Goal: Information Seeking & Learning: Check status

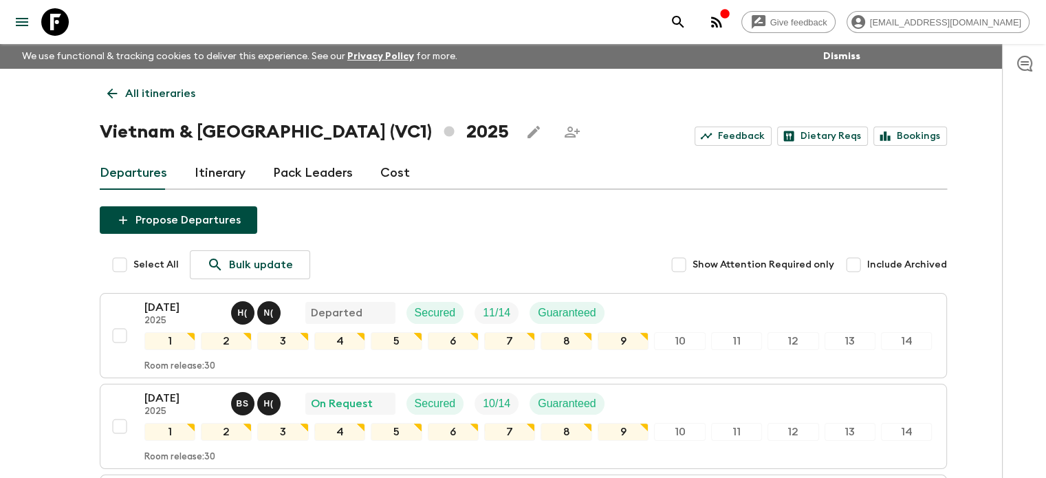
click at [105, 91] on icon at bounding box center [112, 93] width 15 height 15
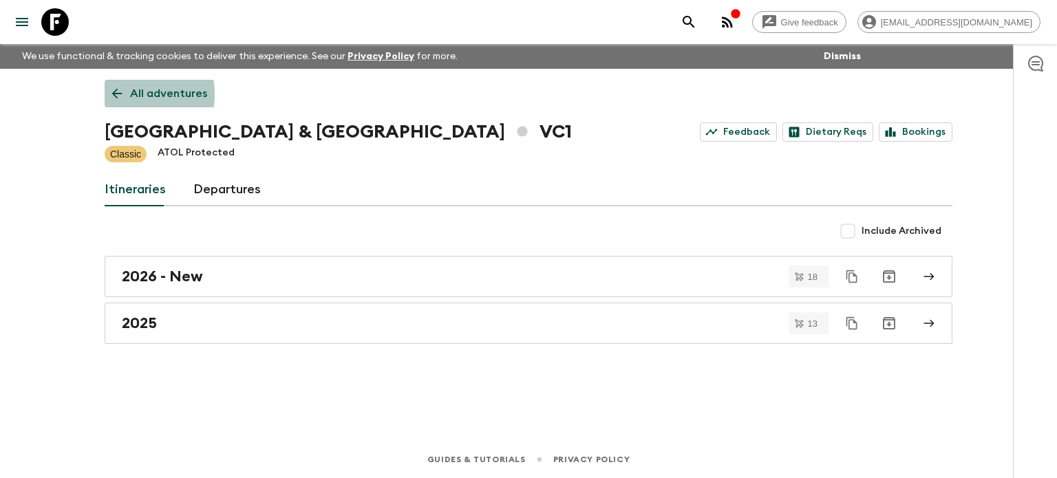
click at [107, 95] on link "All adventures" at bounding box center [160, 94] width 110 height 28
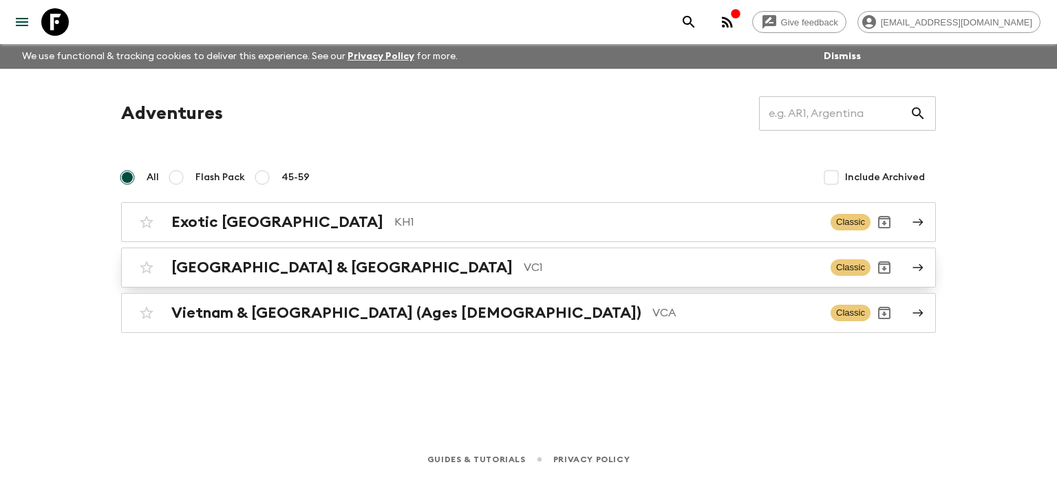
click at [311, 268] on h2 "[GEOGRAPHIC_DATA] & [GEOGRAPHIC_DATA]" at bounding box center [341, 268] width 341 height 18
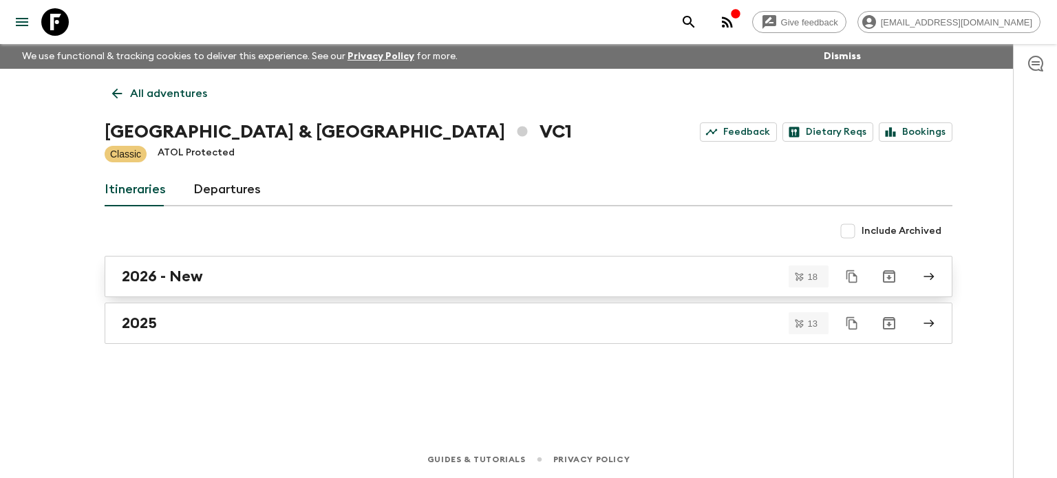
click at [274, 280] on div "2026 - New" at bounding box center [515, 277] width 787 height 18
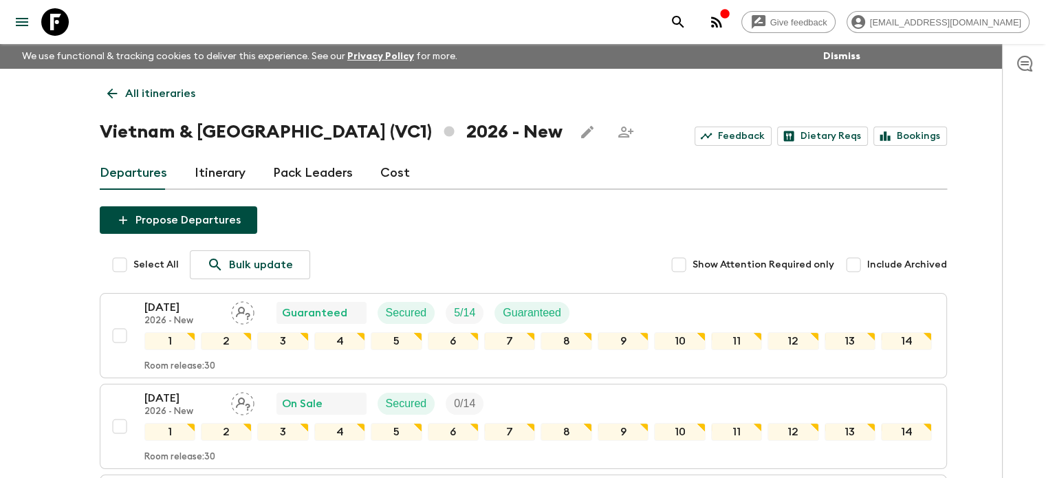
click at [111, 97] on icon at bounding box center [112, 94] width 10 height 10
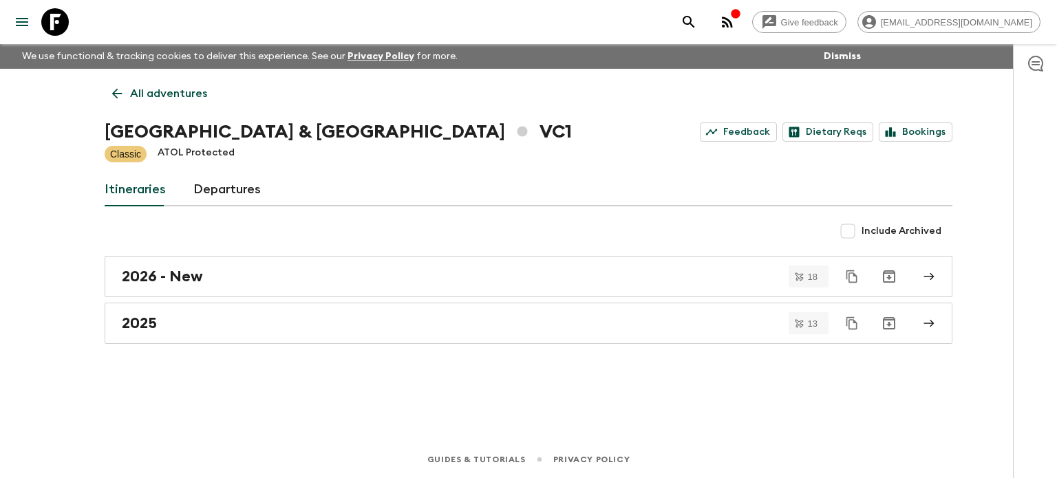
click at [111, 97] on icon at bounding box center [116, 93] width 15 height 15
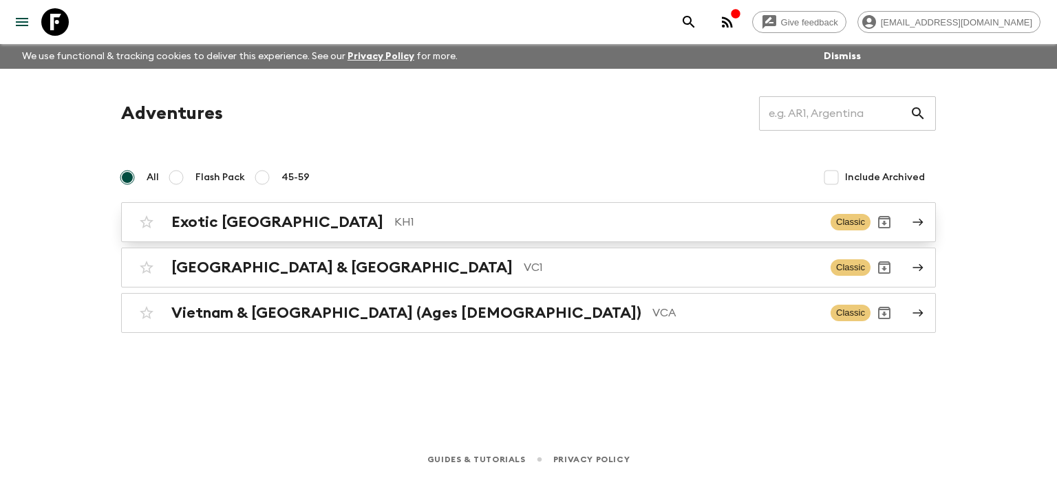
click at [279, 224] on h2 "Exotic [GEOGRAPHIC_DATA]" at bounding box center [277, 222] width 212 height 18
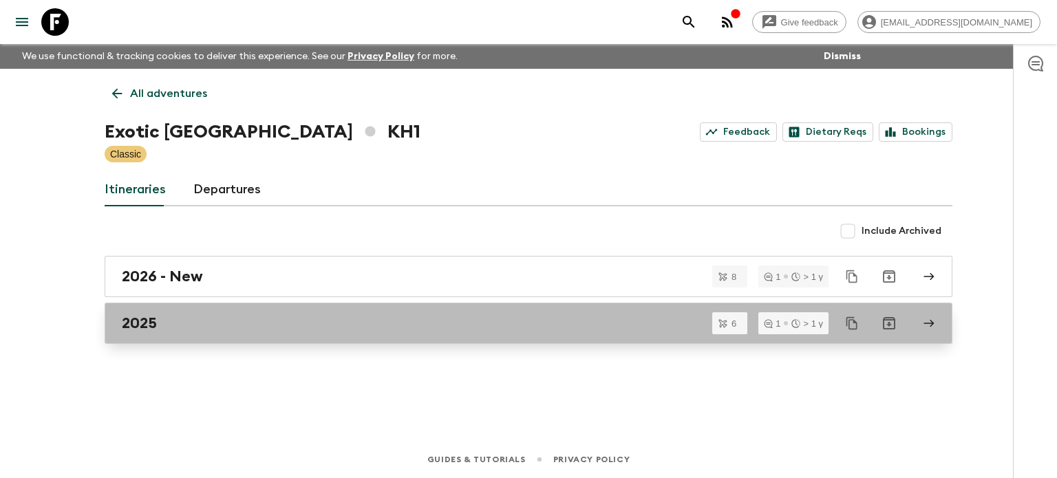
click at [212, 326] on div "2025" at bounding box center [515, 323] width 787 height 18
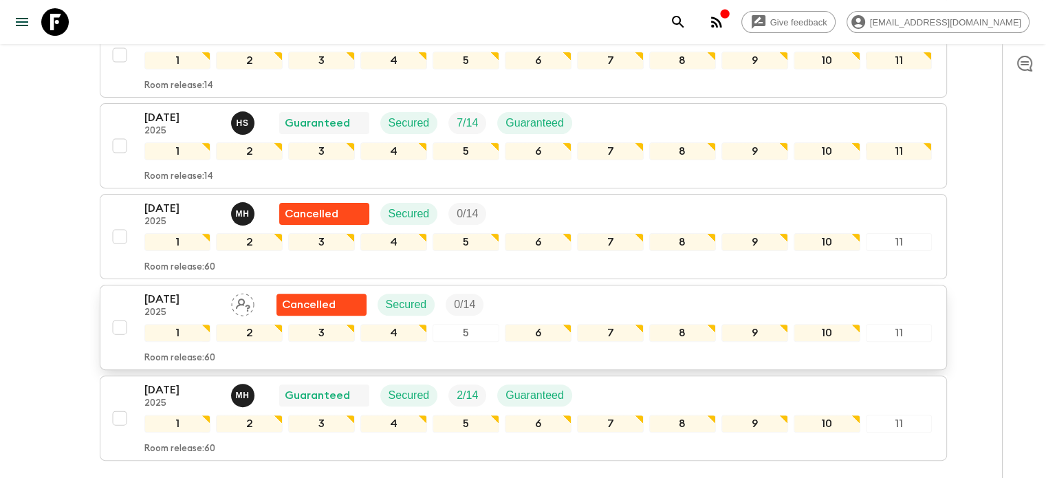
scroll to position [270, 0]
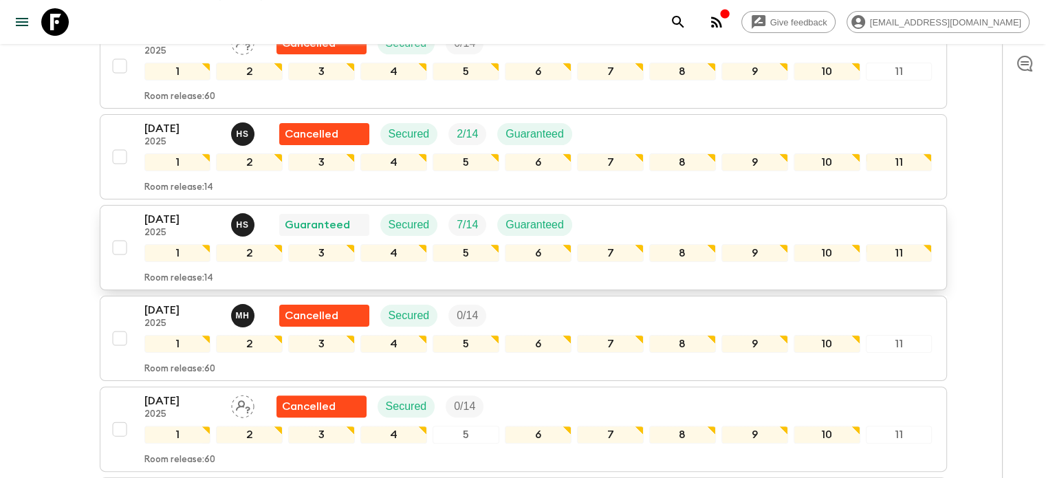
click at [184, 220] on p "[DATE]" at bounding box center [182, 219] width 76 height 17
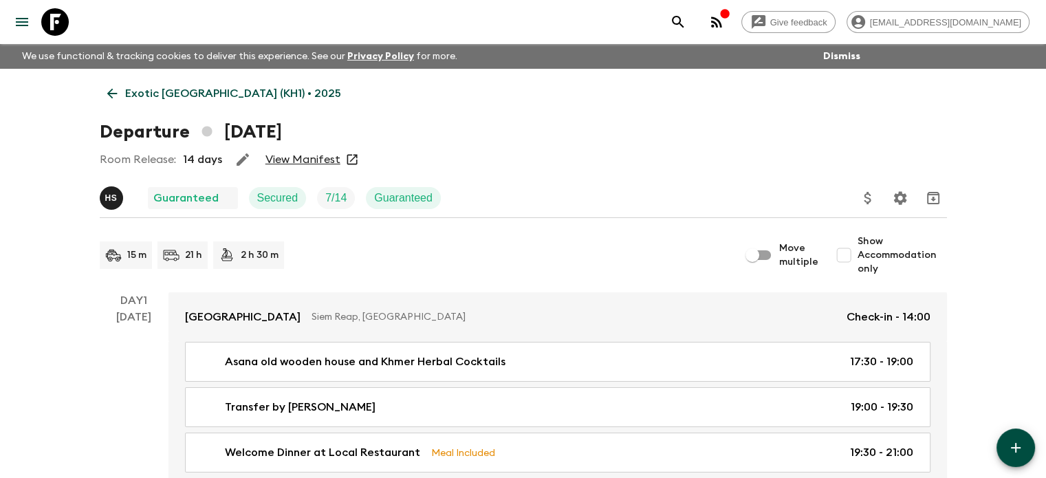
click at [316, 158] on link "View Manifest" at bounding box center [303, 160] width 75 height 14
click at [112, 91] on icon at bounding box center [112, 93] width 15 height 15
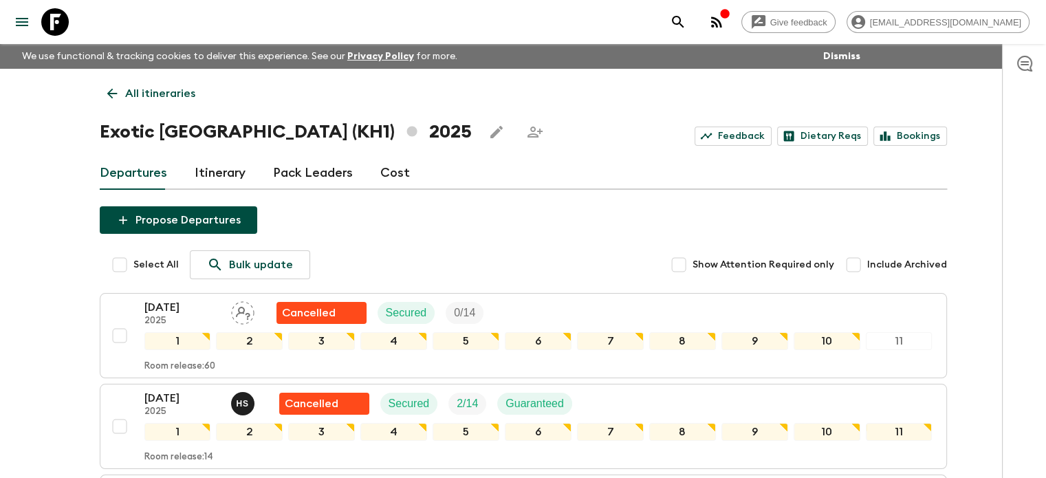
click at [96, 81] on div "All itineraries Exotic [GEOGRAPHIC_DATA] (KH1) 2025 Feedback Dietary Reqs Booki…" at bounding box center [523, 475] width 881 height 813
click at [102, 93] on link "All itineraries" at bounding box center [151, 94] width 103 height 28
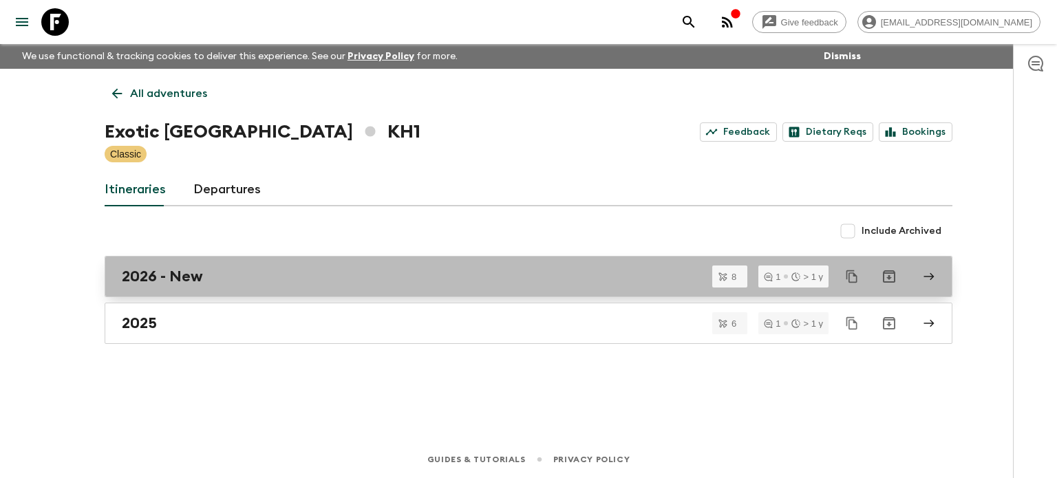
click at [213, 277] on div "2026 - New" at bounding box center [515, 277] width 787 height 18
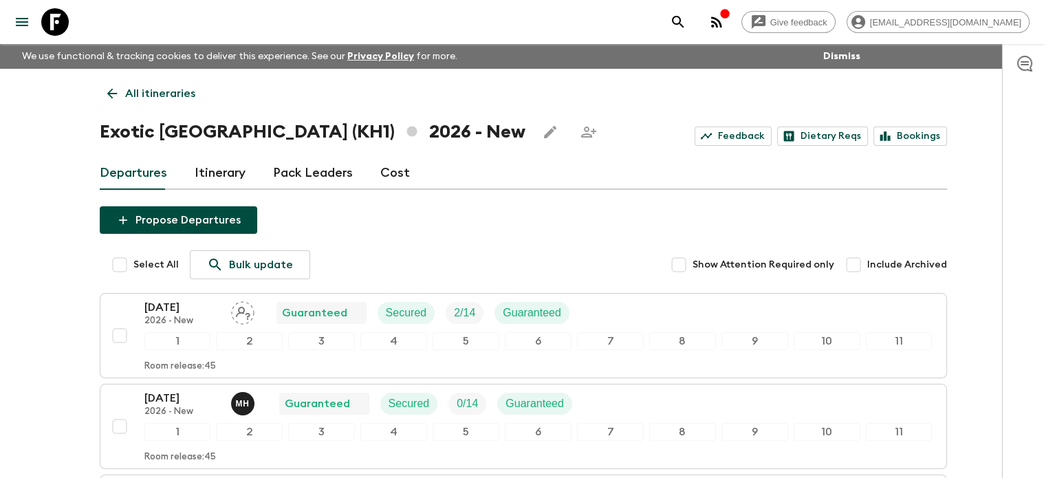
click at [103, 96] on link "All itineraries" at bounding box center [151, 94] width 103 height 28
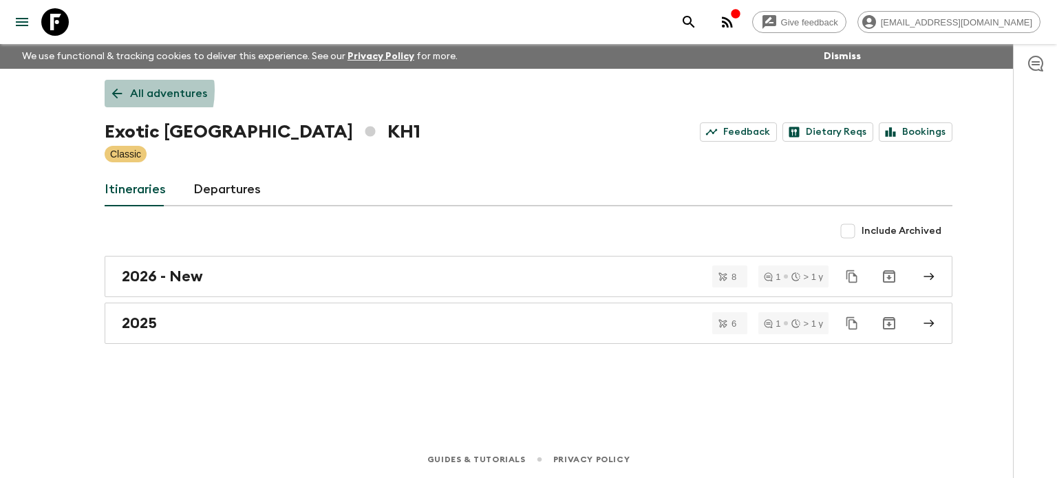
click at [116, 90] on icon at bounding box center [117, 94] width 10 height 10
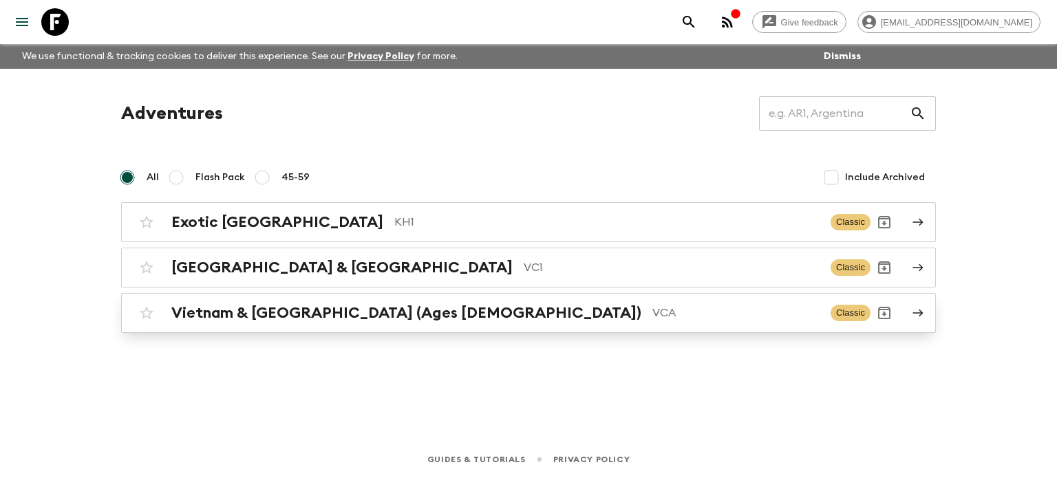
click at [451, 321] on div "Vietnam & [GEOGRAPHIC_DATA] (Ages [DEMOGRAPHIC_DATA]) VCA Classic" at bounding box center [501, 313] width 737 height 28
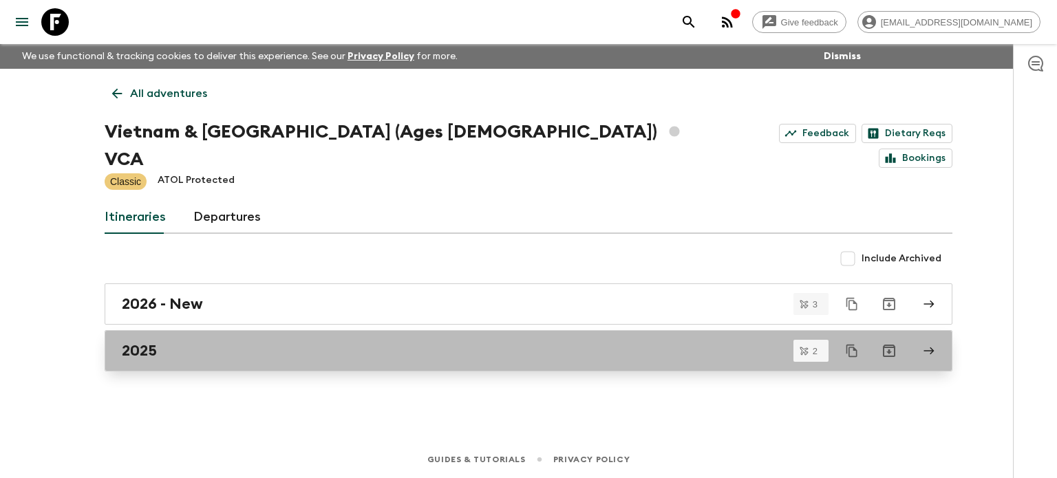
click at [160, 342] on div "2025" at bounding box center [515, 351] width 787 height 18
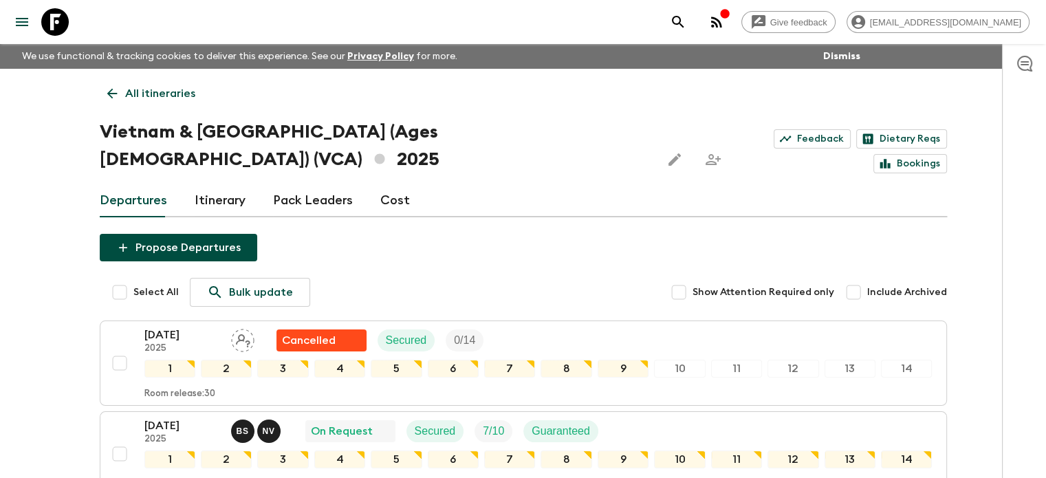
click at [113, 87] on icon at bounding box center [112, 93] width 15 height 15
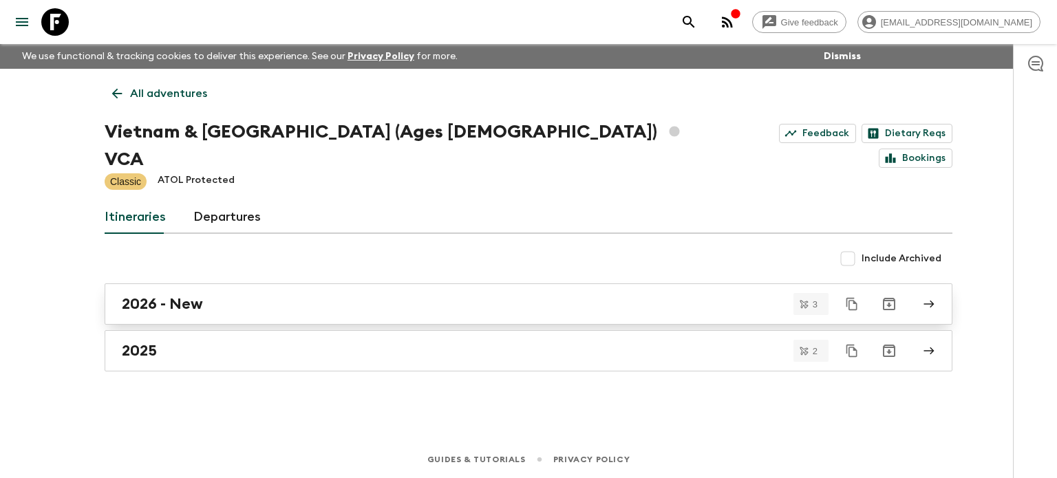
click at [244, 295] on div "2026 - New" at bounding box center [515, 304] width 787 height 18
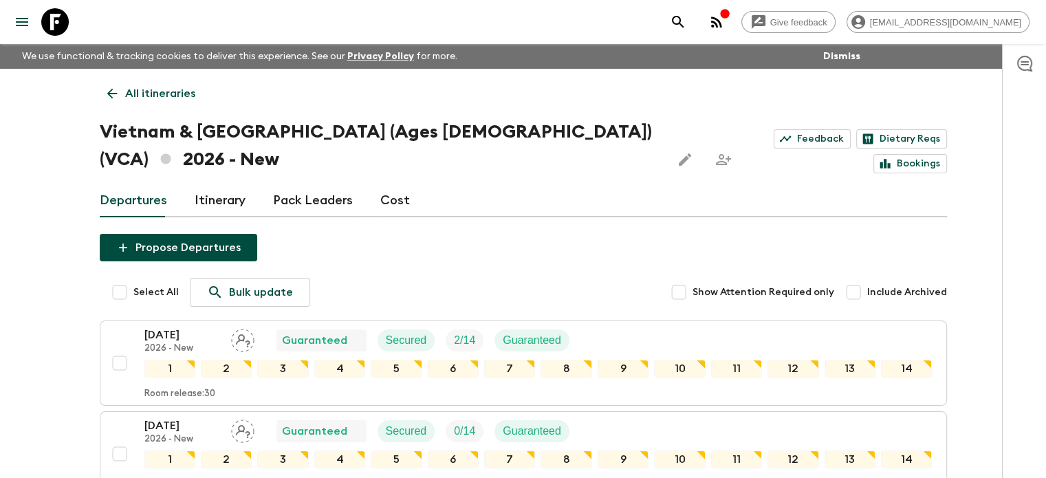
click at [103, 82] on link "All itineraries" at bounding box center [151, 94] width 103 height 28
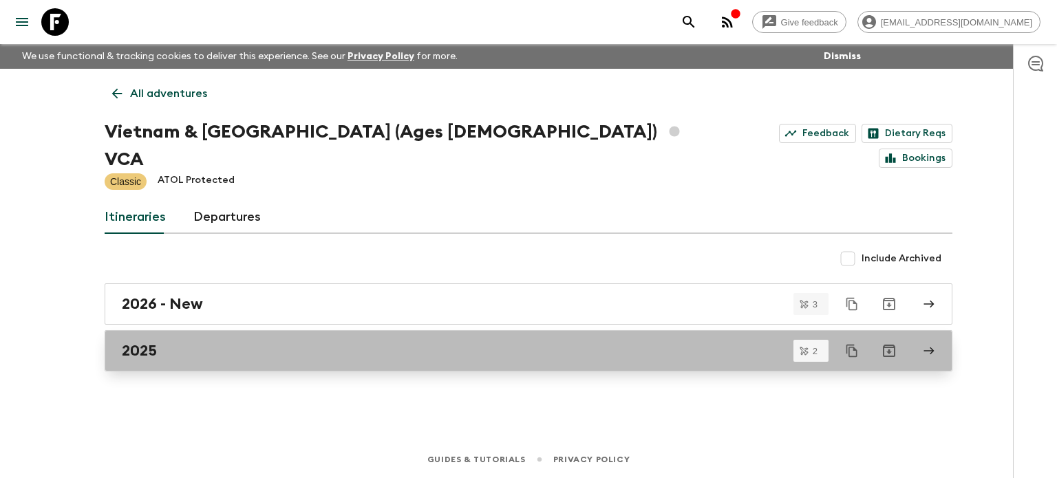
click at [258, 342] on div "2025" at bounding box center [515, 351] width 787 height 18
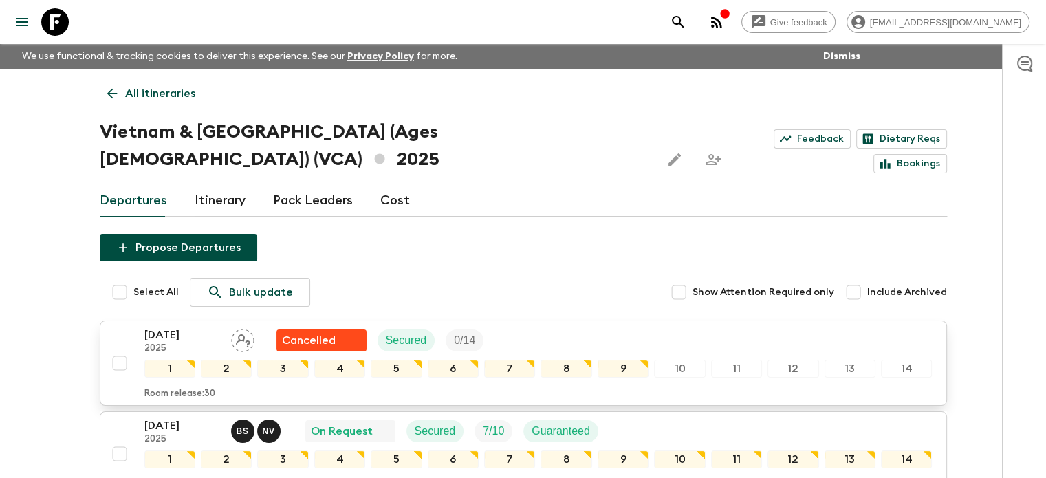
scroll to position [115, 0]
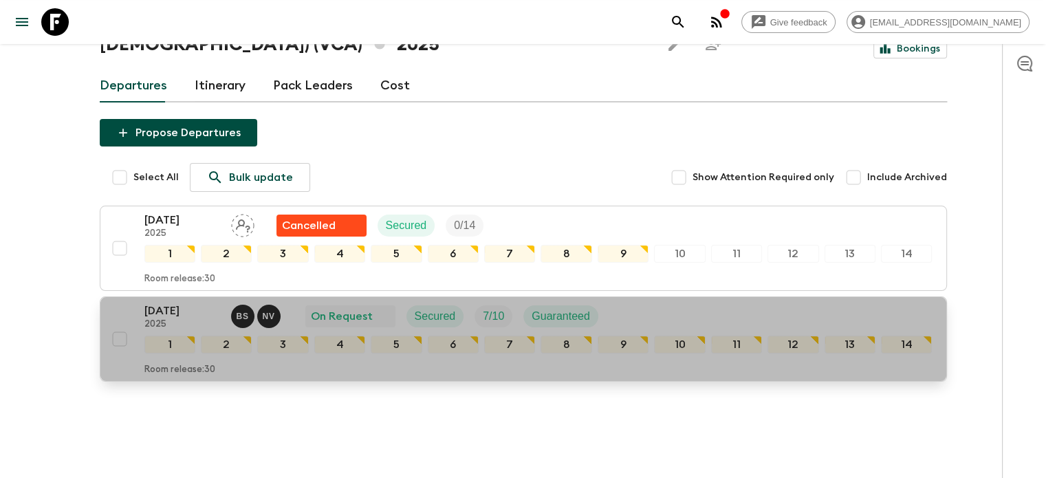
click at [160, 303] on p "[DATE]" at bounding box center [182, 311] width 76 height 17
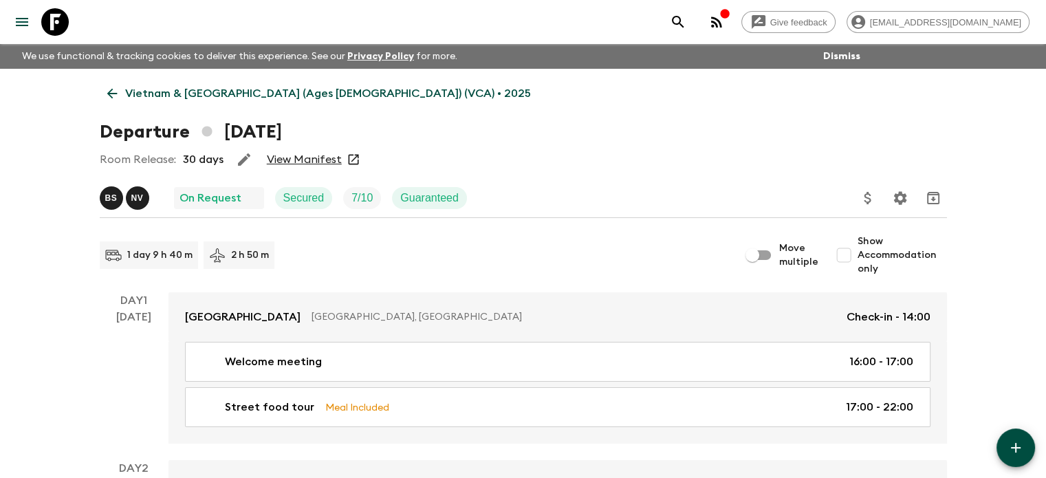
click at [323, 165] on link "View Manifest" at bounding box center [304, 160] width 75 height 14
click at [106, 92] on icon at bounding box center [112, 93] width 15 height 15
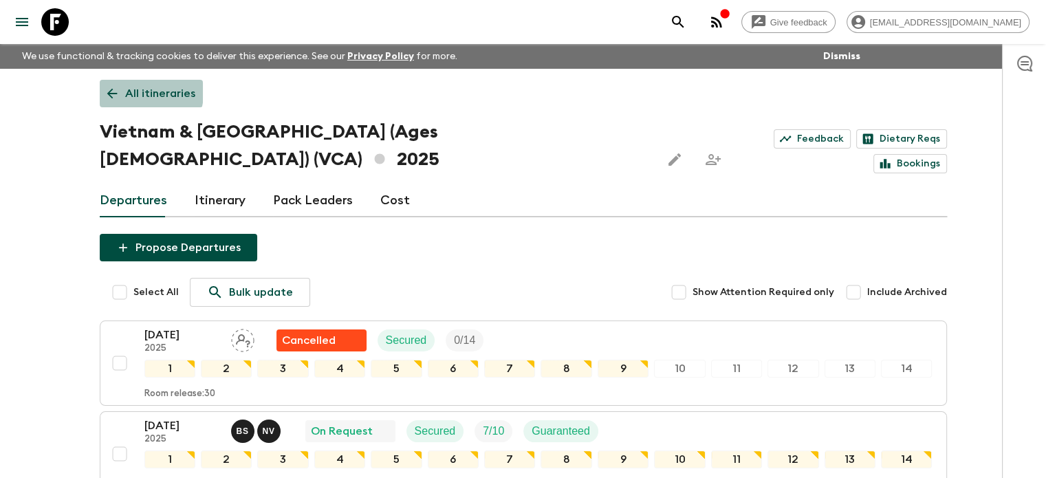
click at [107, 86] on icon at bounding box center [112, 93] width 15 height 15
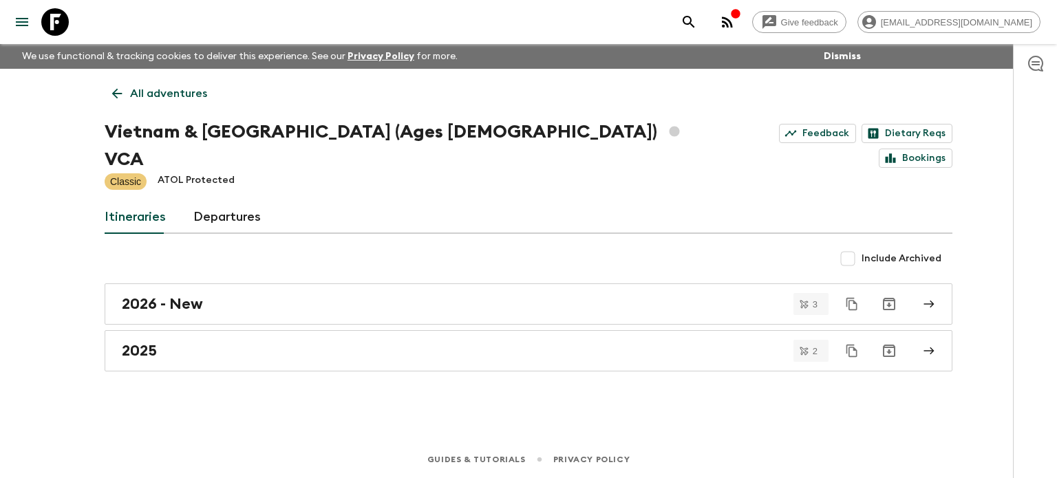
click at [107, 98] on link "All adventures" at bounding box center [160, 94] width 110 height 28
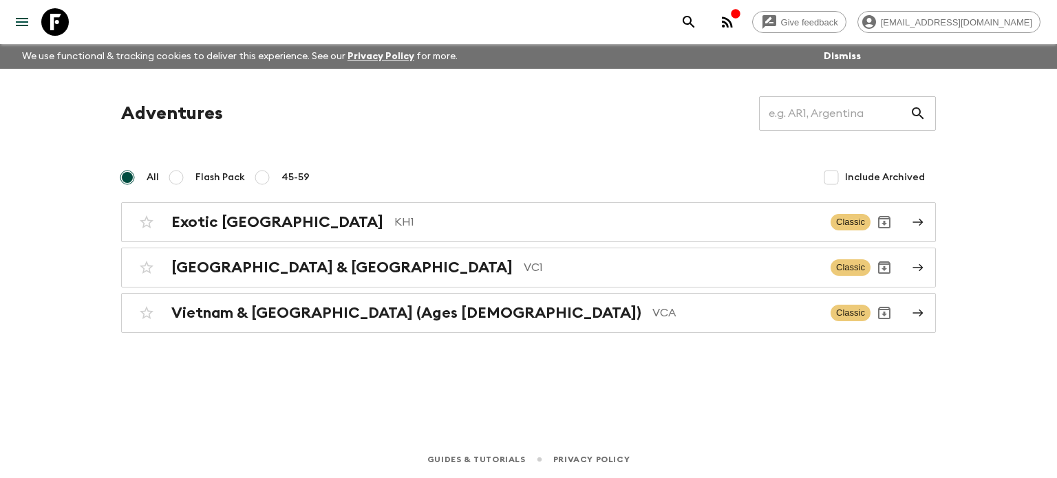
click at [316, 290] on div "Exotic [GEOGRAPHIC_DATA] KH1 Classic [GEOGRAPHIC_DATA] & [GEOGRAPHIC_DATA] VC1 …" at bounding box center [528, 267] width 815 height 131
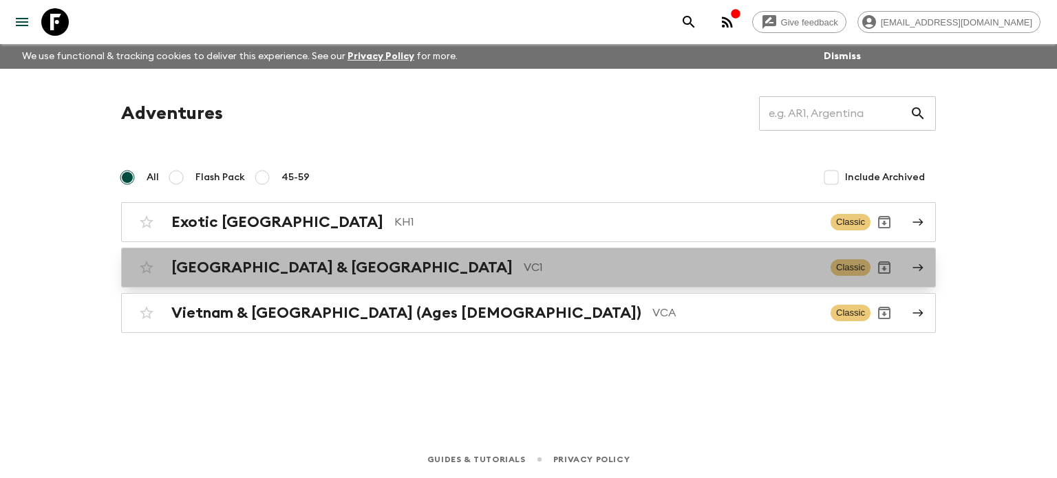
click at [325, 274] on h2 "[GEOGRAPHIC_DATA] & [GEOGRAPHIC_DATA]" at bounding box center [341, 268] width 341 height 18
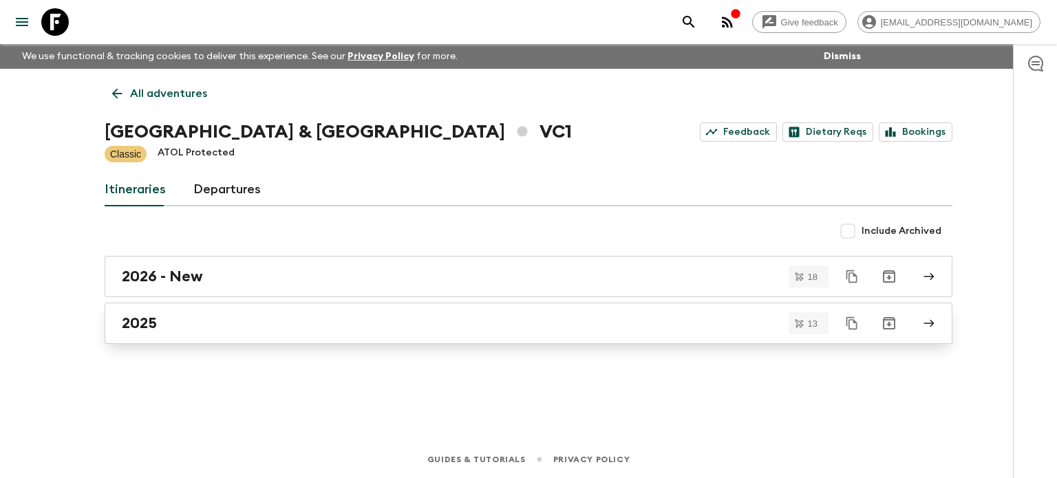
click at [223, 325] on div "2025" at bounding box center [515, 323] width 787 height 18
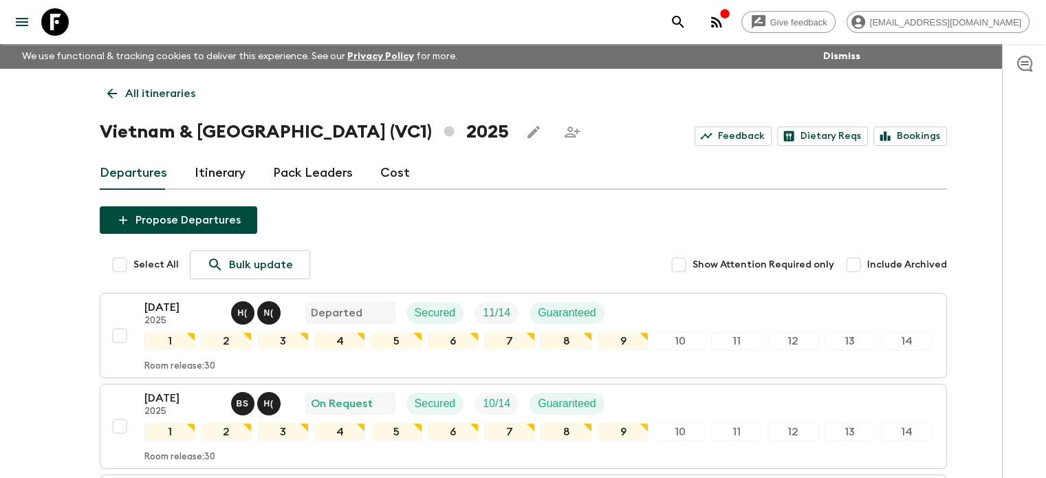
click at [106, 88] on icon at bounding box center [112, 93] width 15 height 15
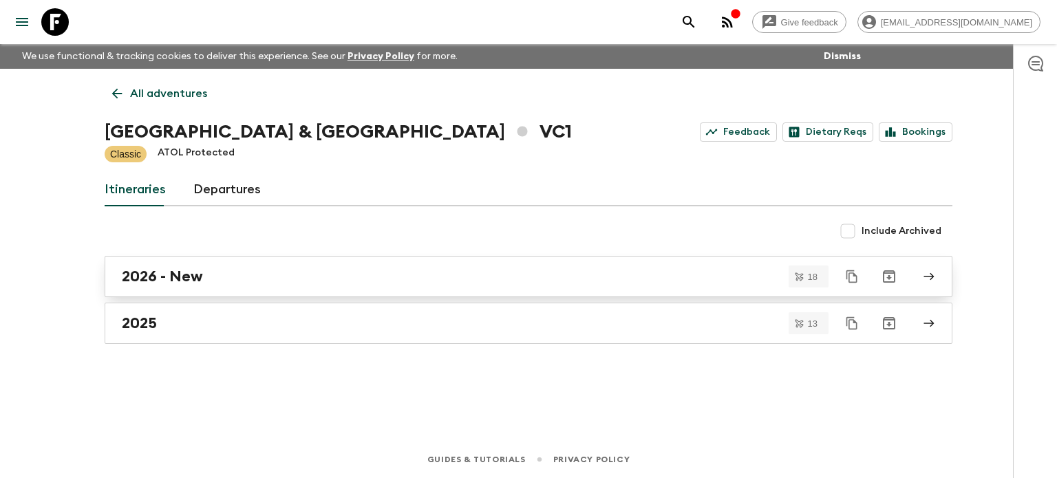
click at [264, 278] on div "2026 - New" at bounding box center [515, 277] width 787 height 18
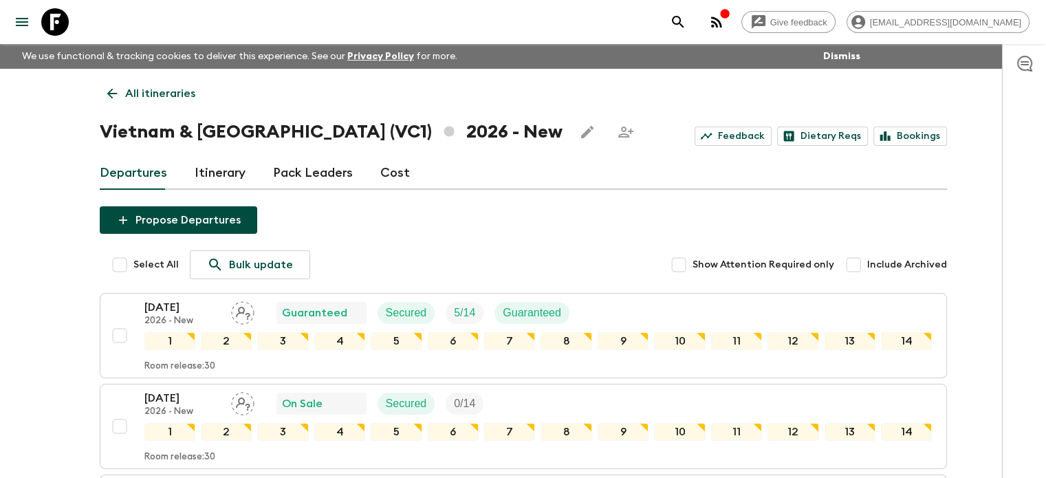
click at [115, 98] on icon at bounding box center [112, 93] width 15 height 15
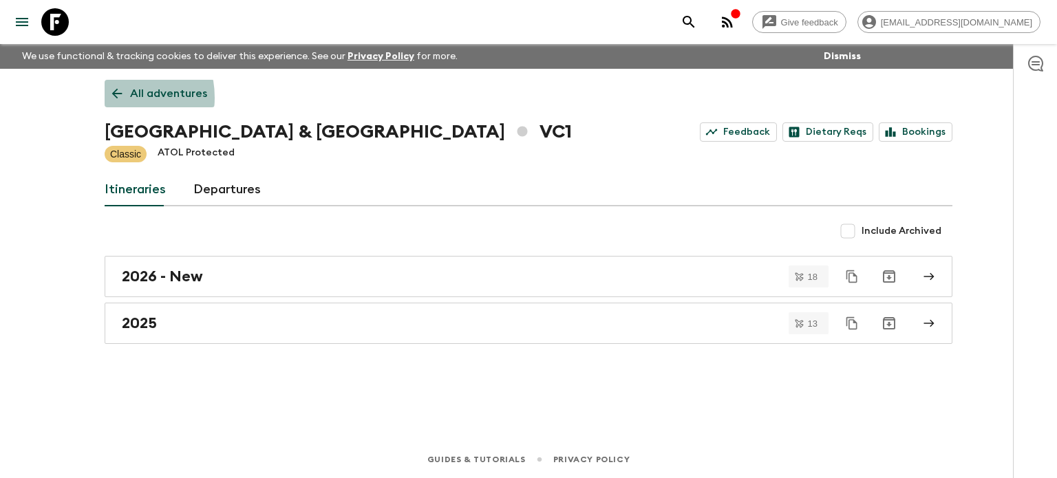
click at [108, 98] on link "All adventures" at bounding box center [160, 94] width 110 height 28
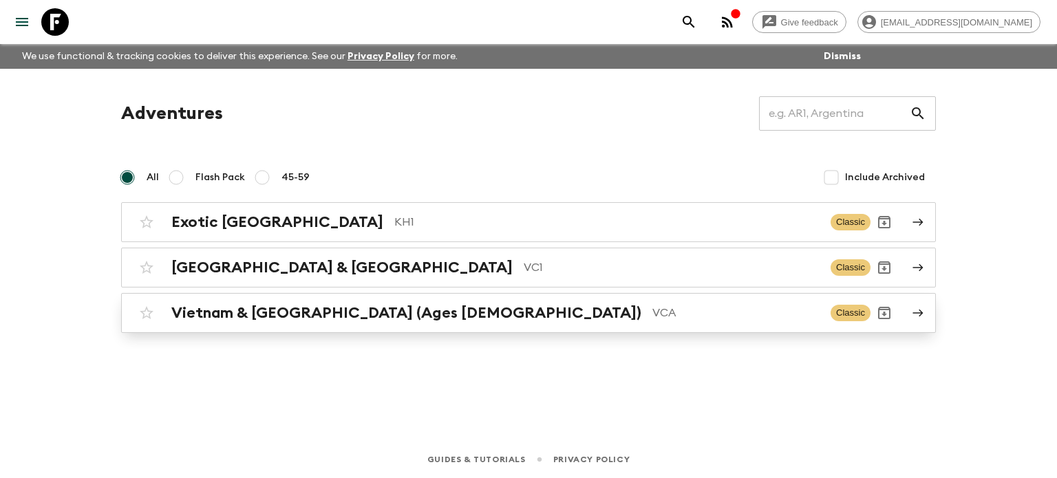
click at [349, 326] on link "Vietnam & [GEOGRAPHIC_DATA] (Ages [DEMOGRAPHIC_DATA]) VCA Classic" at bounding box center [528, 313] width 815 height 40
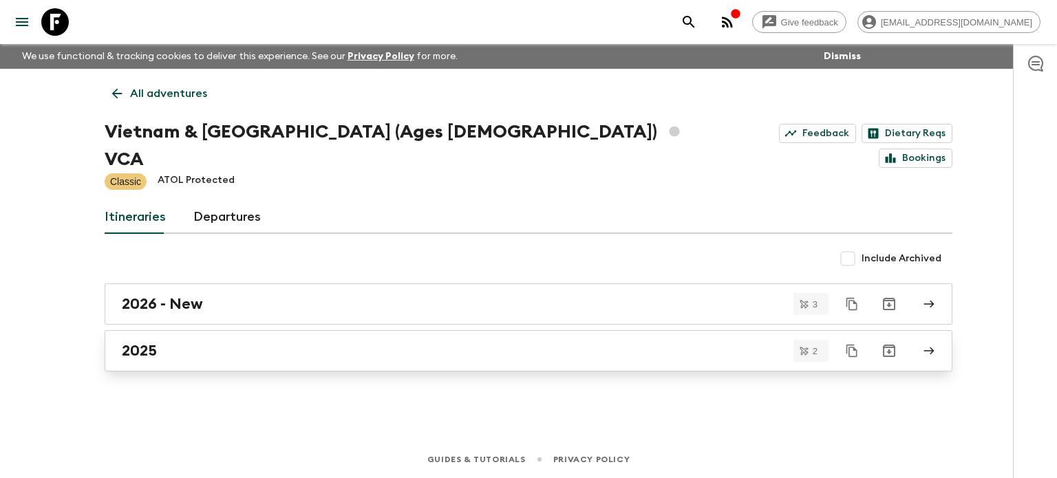
click at [255, 342] on div "2025" at bounding box center [515, 351] width 787 height 18
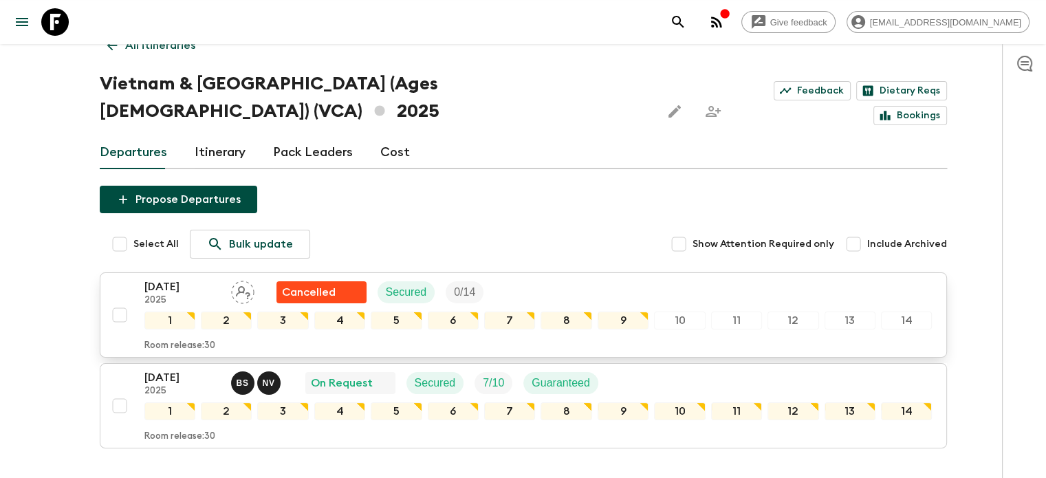
scroll to position [69, 0]
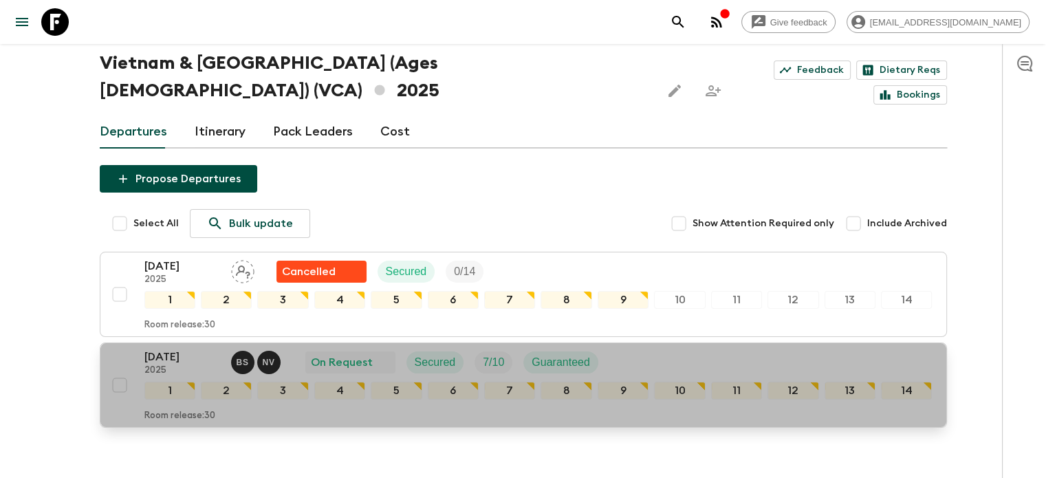
click at [175, 349] on p "[DATE]" at bounding box center [182, 357] width 76 height 17
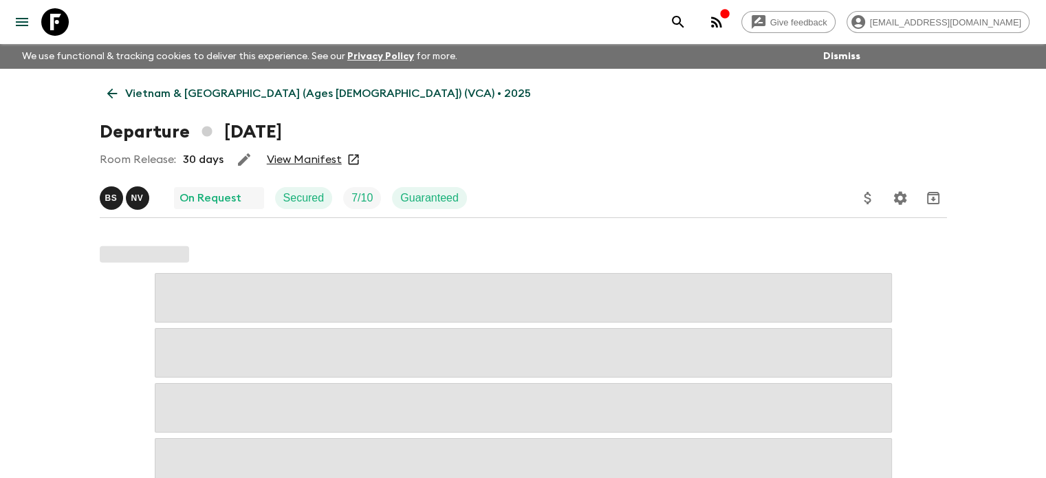
click at [312, 158] on link "View Manifest" at bounding box center [304, 160] width 75 height 14
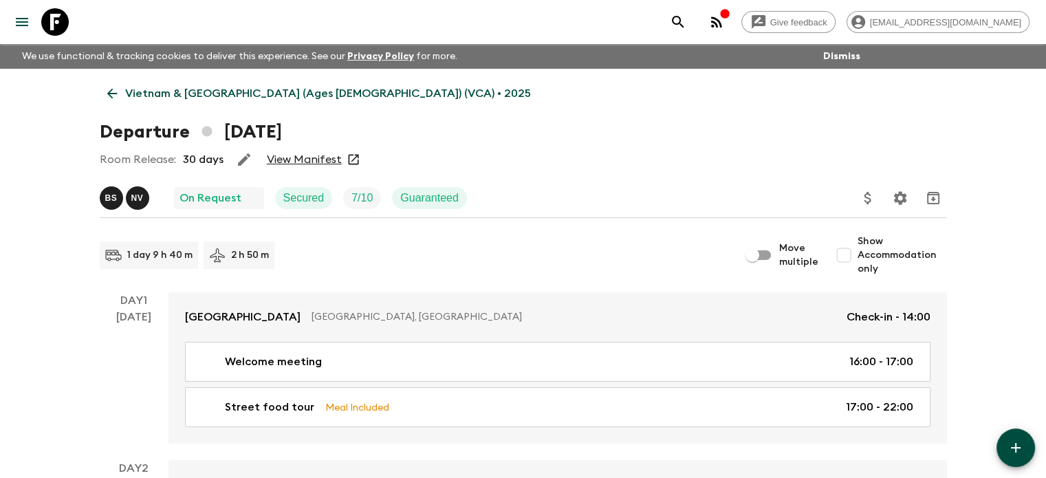
click at [725, 25] on icon "button" at bounding box center [717, 22] width 17 height 17
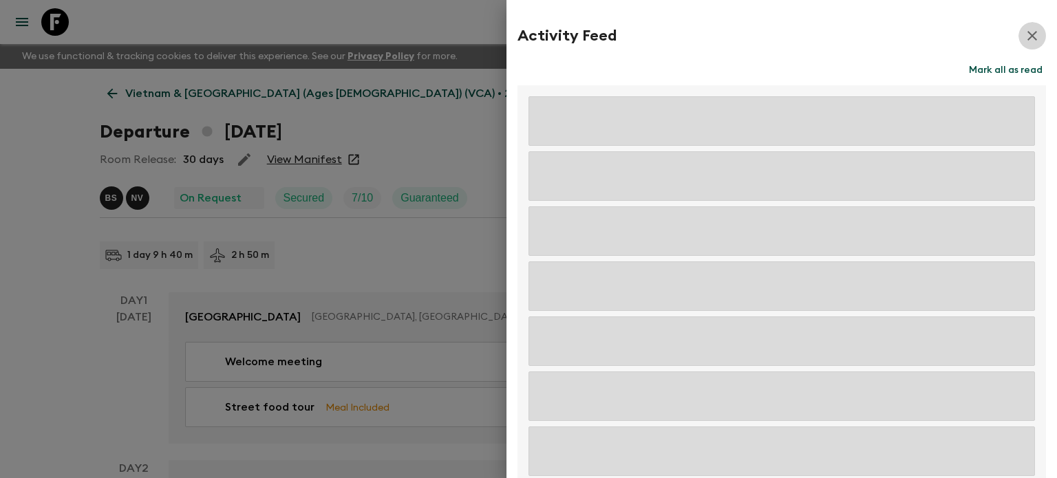
click at [1027, 34] on icon "button" at bounding box center [1032, 36] width 10 height 10
